Goal: Information Seeking & Learning: Learn about a topic

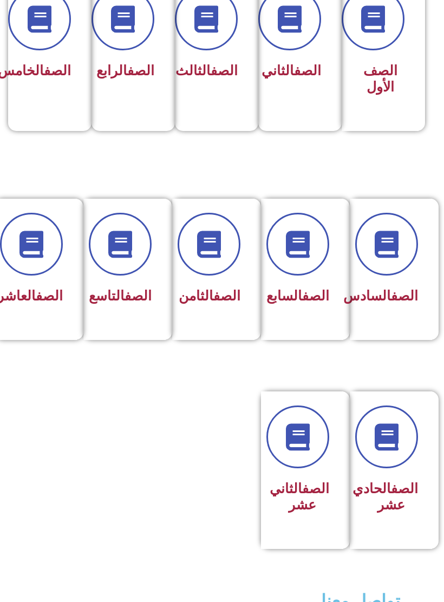
scroll to position [319, 0]
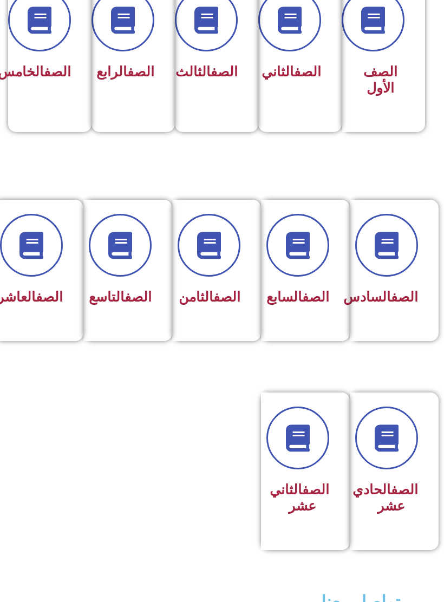
click at [302, 497] on link "الصف" at bounding box center [315, 489] width 27 height 16
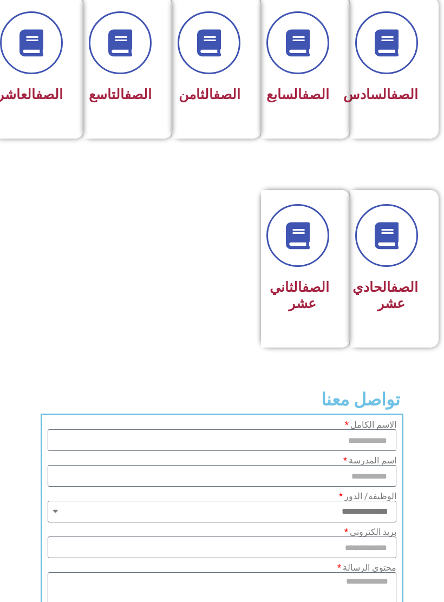
scroll to position [525, 0]
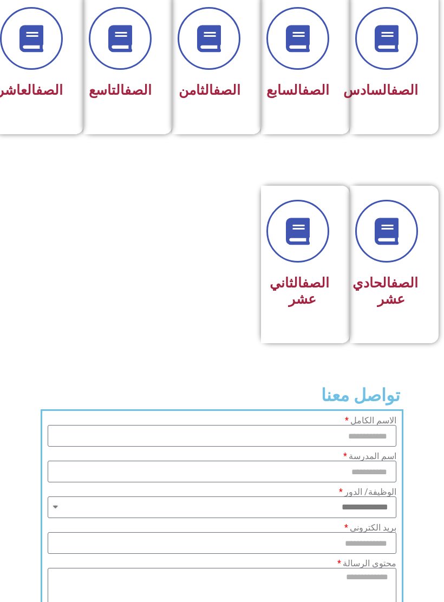
click at [303, 291] on link "الصف" at bounding box center [315, 283] width 27 height 16
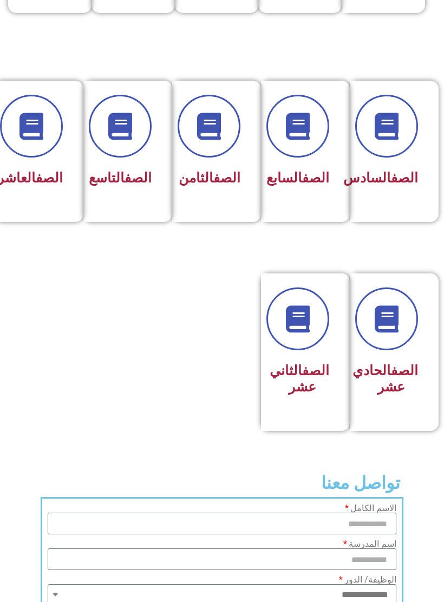
scroll to position [438, 0]
click at [317, 378] on link "الصف" at bounding box center [315, 370] width 27 height 16
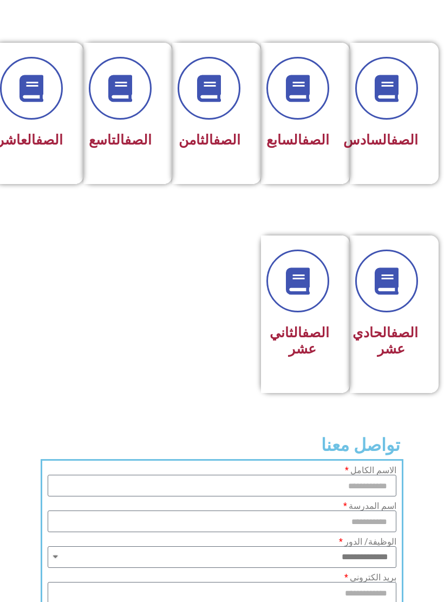
scroll to position [476, 0]
click at [308, 357] on h3 "الصف الثاني عشر" at bounding box center [302, 341] width 54 height 32
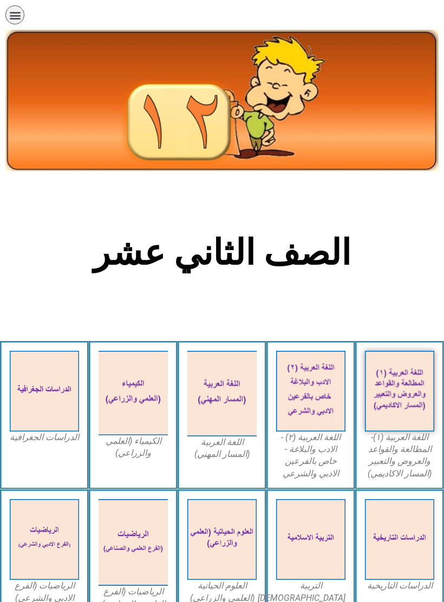
click at [50, 415] on img at bounding box center [44, 391] width 69 height 81
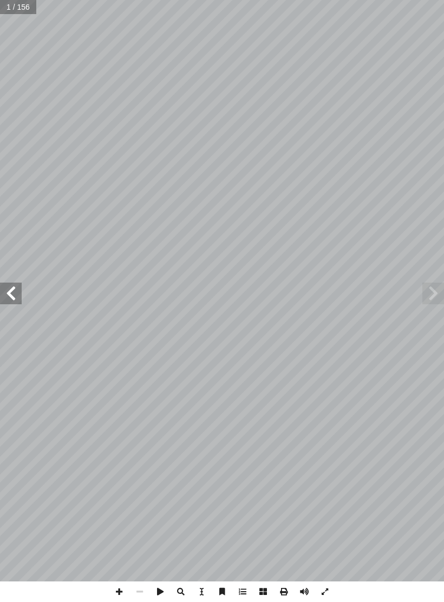
click at [11, 295] on span at bounding box center [11, 293] width 22 height 22
click at [11, 301] on span at bounding box center [11, 293] width 22 height 22
click at [15, 291] on span at bounding box center [11, 293] width 22 height 22
click at [15, 300] on span at bounding box center [11, 293] width 22 height 22
click at [18, 295] on span at bounding box center [11, 293] width 22 height 22
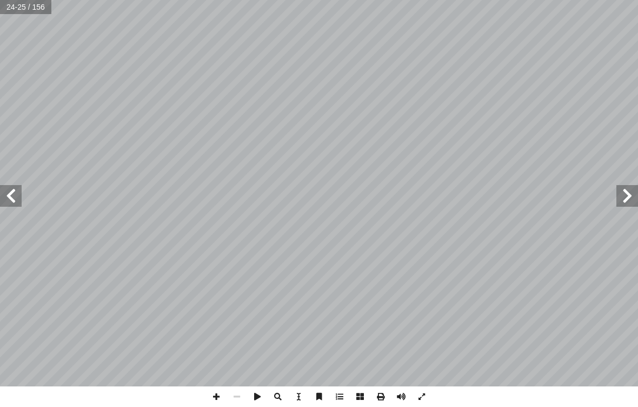
click at [13, 190] on span at bounding box center [11, 196] width 22 height 22
click at [443, 194] on span at bounding box center [628, 196] width 22 height 22
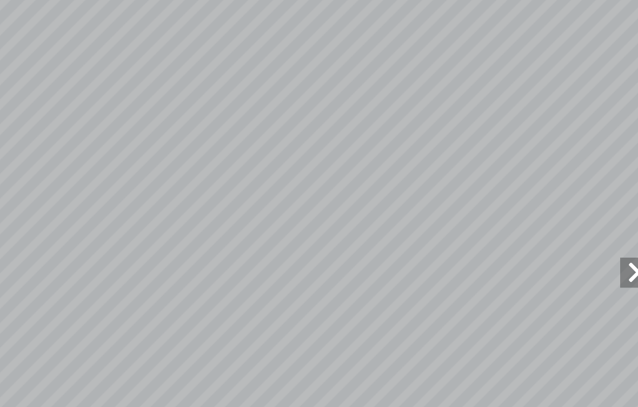
click at [443, 200] on span at bounding box center [628, 196] width 22 height 22
click at [12, 185] on span at bounding box center [11, 196] width 22 height 22
click at [16, 185] on span at bounding box center [11, 196] width 22 height 22
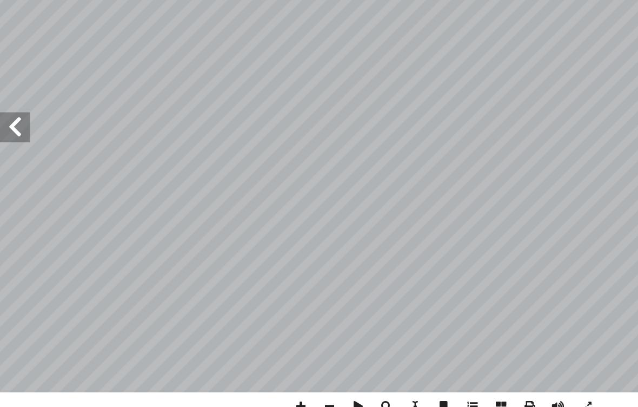
click at [12, 185] on span at bounding box center [11, 196] width 22 height 22
click at [11, 185] on span at bounding box center [11, 196] width 22 height 22
click at [10, 185] on span at bounding box center [11, 196] width 22 height 22
